Goal: Check status: Check status

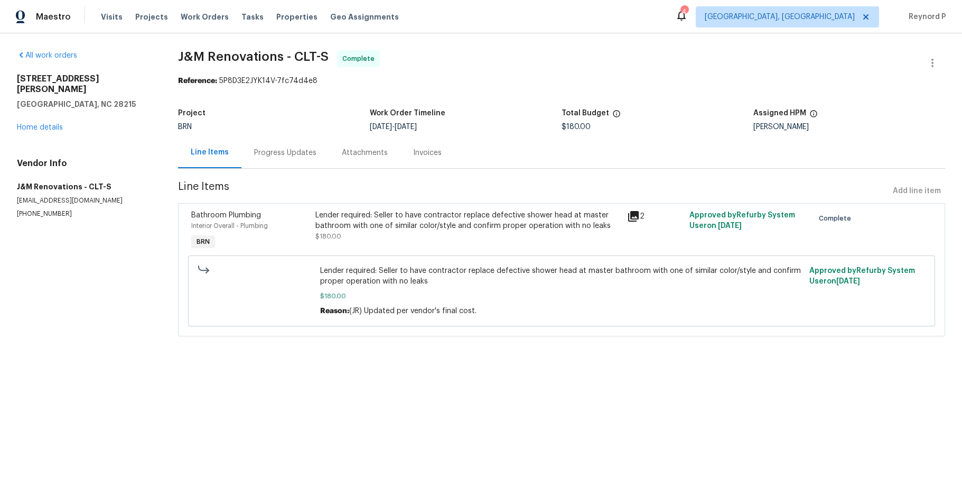
click at [286, 156] on div "Progress Updates" at bounding box center [285, 152] width 62 height 11
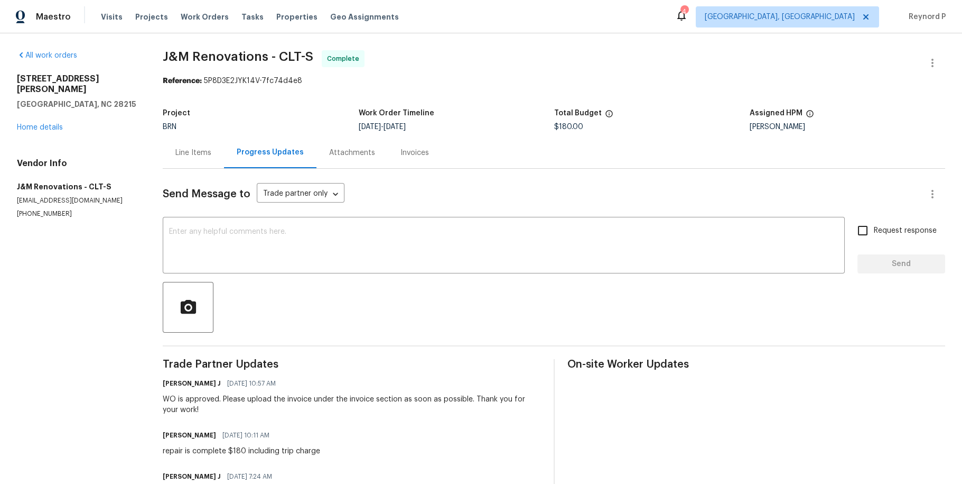
click at [647, 41] on div "All work orders 4432 Eaves Ln Charlotte, NC 28215 Home details Vendor Info J&M …" at bounding box center [481, 363] width 962 height 660
click at [199, 152] on div "Line Items" at bounding box center [193, 152] width 36 height 11
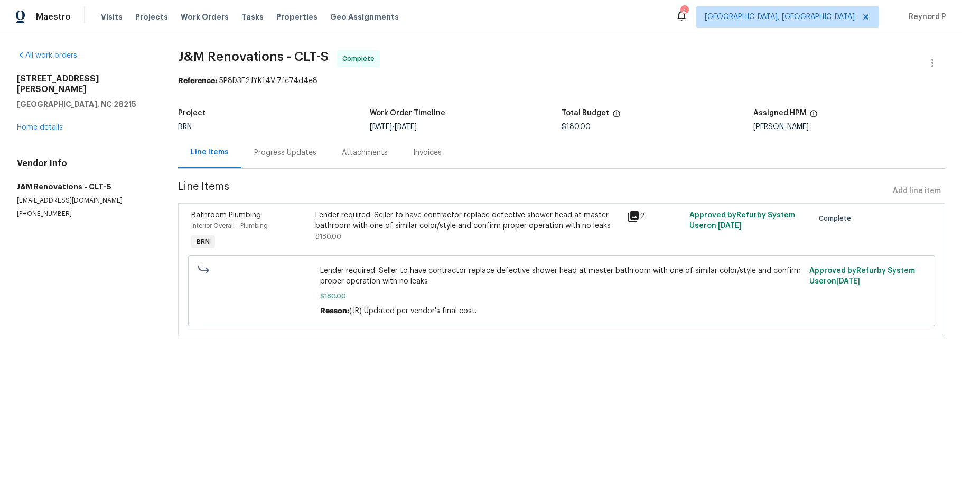
click at [419, 231] on div "Lender required: Seller to have contractor replace defective shower head at mas…" at bounding box center [468, 220] width 305 height 21
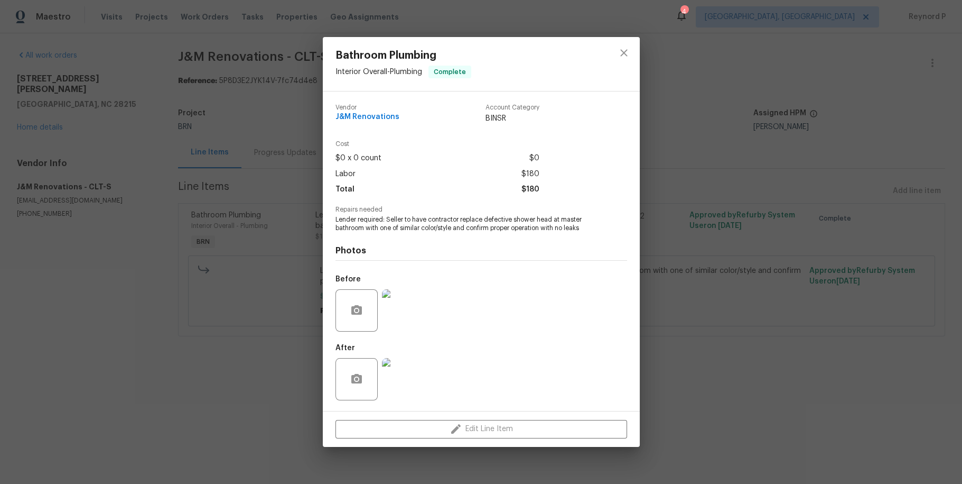
click at [418, 323] on img at bounding box center [403, 310] width 42 height 42
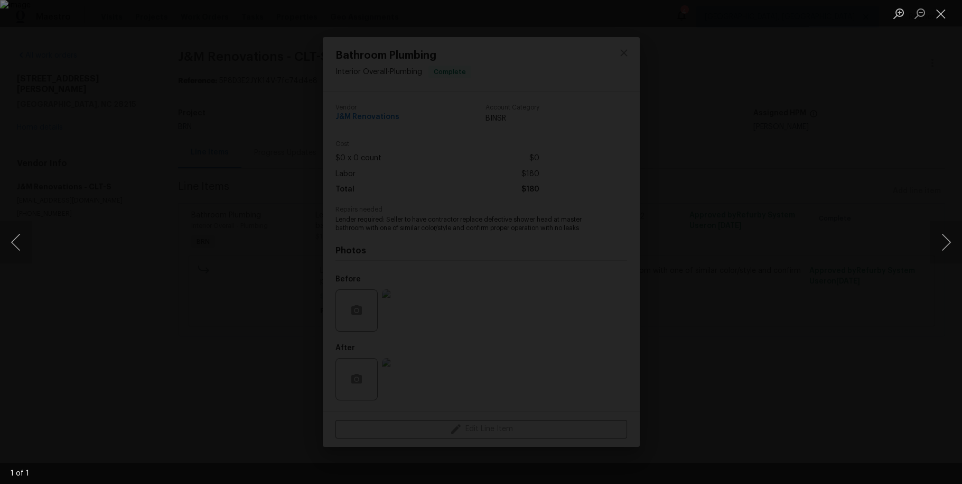
click at [233, 355] on div "Lightbox" at bounding box center [481, 242] width 962 height 484
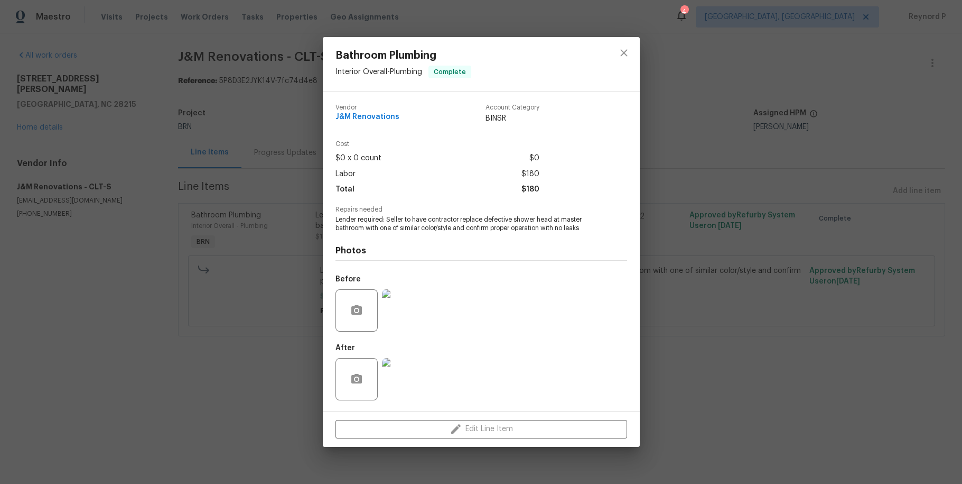
click at [401, 378] on img at bounding box center [403, 379] width 42 height 42
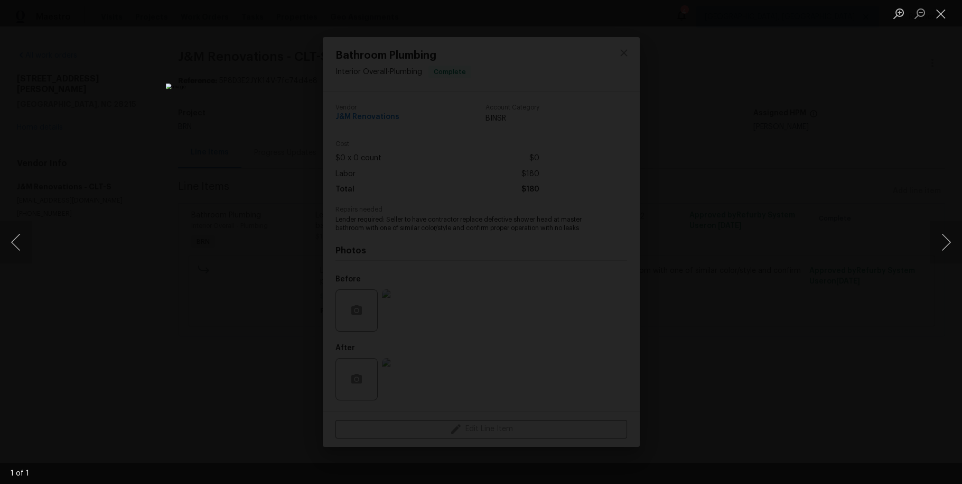
click at [226, 289] on div "Lightbox" at bounding box center [481, 242] width 962 height 484
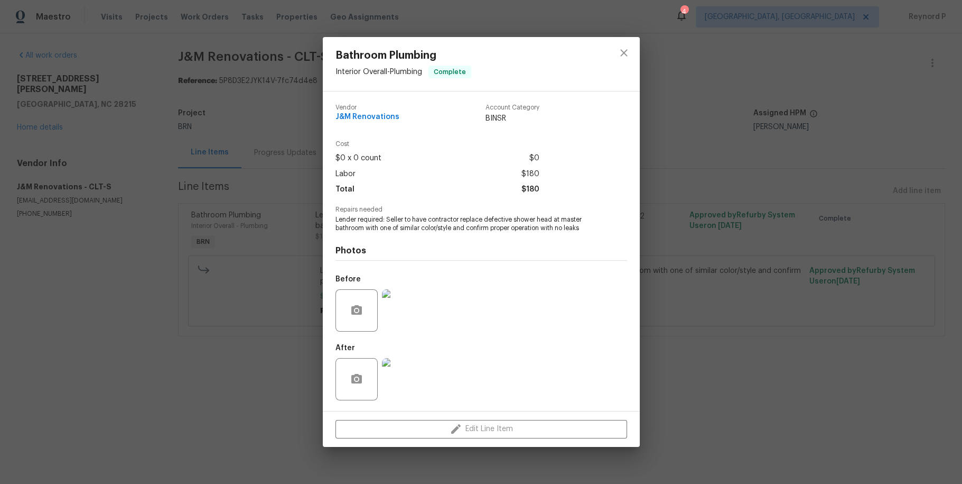
click at [691, 285] on div "Bathroom Plumbing Interior Overall - Plumbing Complete Vendor J&M Renovations A…" at bounding box center [481, 242] width 962 height 484
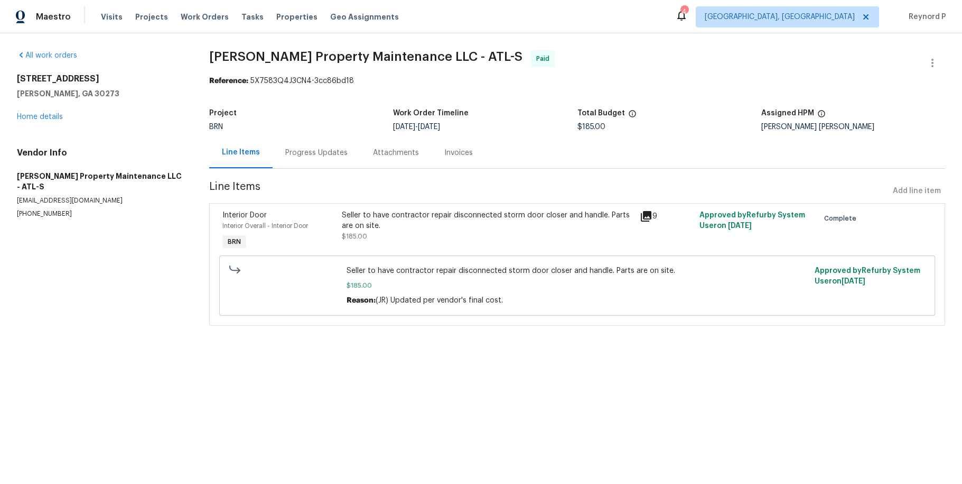
click at [317, 152] on div "Progress Updates" at bounding box center [316, 152] width 62 height 11
